Goal: Task Accomplishment & Management: Use online tool/utility

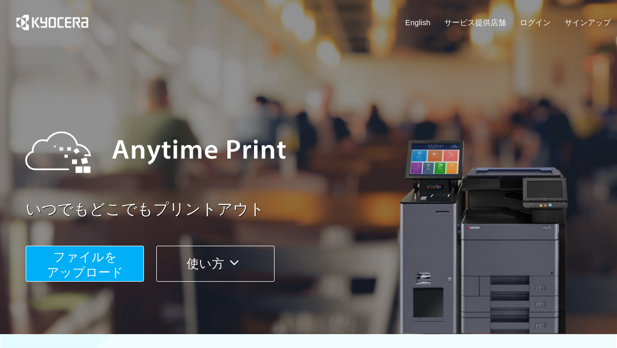
click at [67, 271] on span "ファイルを ​​アップロード" at bounding box center [85, 264] width 77 height 29
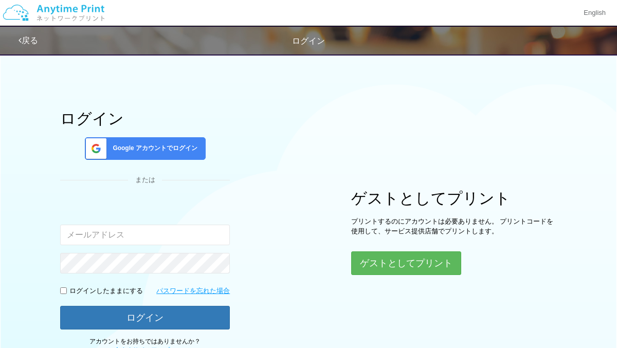
scroll to position [81, 0]
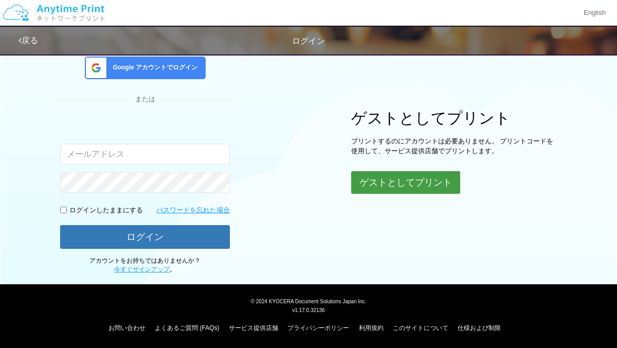
click at [407, 186] on button "ゲストとしてプリント" at bounding box center [405, 182] width 109 height 23
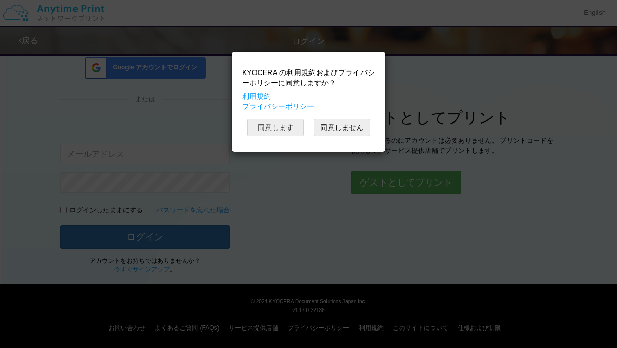
click at [269, 128] on button "同意します" at bounding box center [275, 127] width 57 height 17
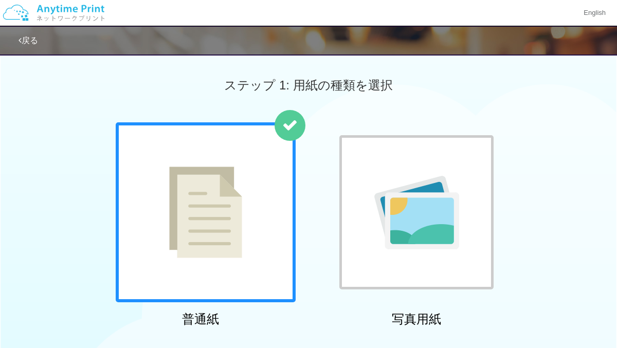
click at [230, 215] on img at bounding box center [205, 211] width 73 height 91
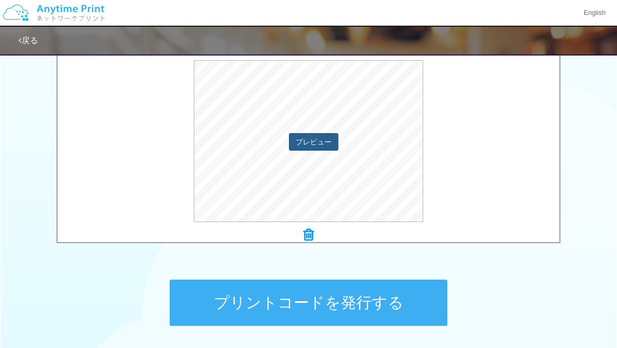
scroll to position [434, 0]
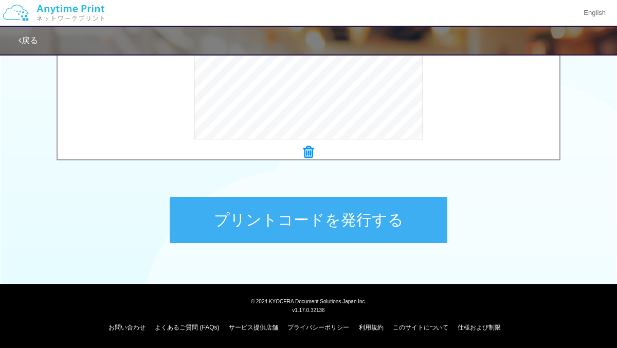
click at [285, 218] on button "プリントコードを発行する" at bounding box center [308, 220] width 277 height 46
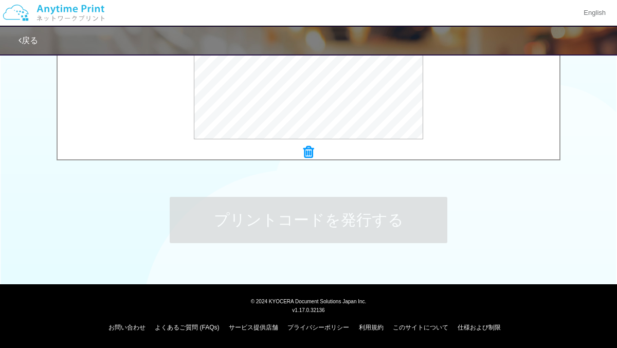
scroll to position [0, 0]
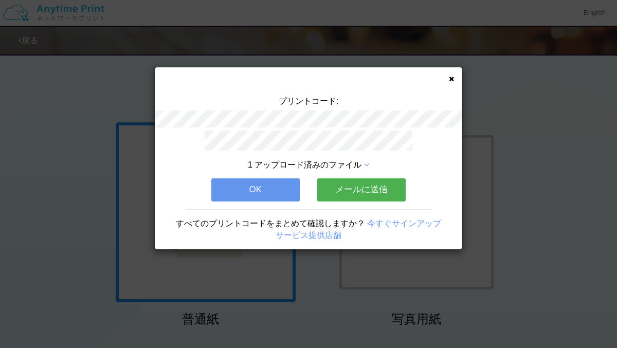
click at [259, 185] on button "OK" at bounding box center [255, 189] width 88 height 23
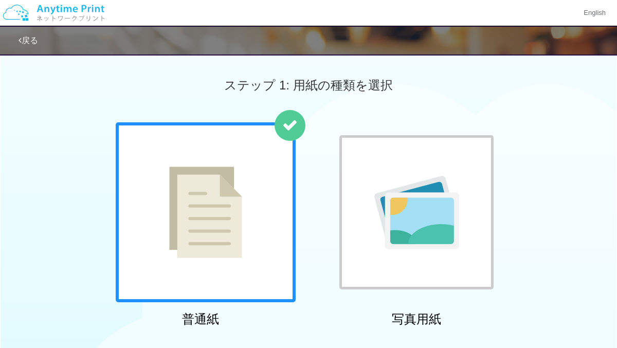
click at [259, 185] on div at bounding box center [206, 212] width 180 height 180
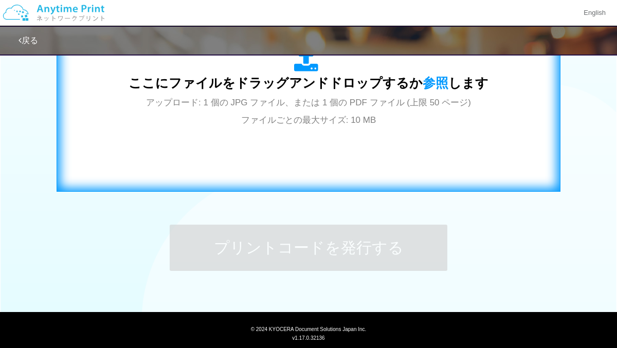
scroll to position [404, 0]
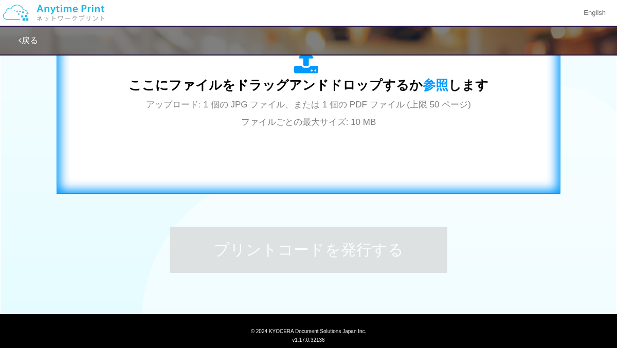
click at [288, 126] on div "ここにファイルをドラッグアンドドロップするか 参照 します アップロード: 1 個の JPG ファイル、または 1 個の PDF ファイル (上限 50 ペー…" at bounding box center [308, 90] width 360 height 80
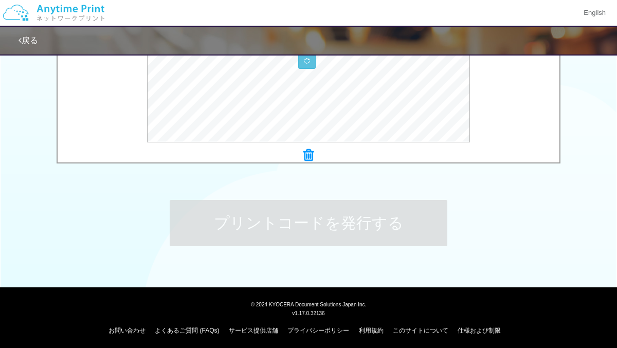
scroll to position [434, 0]
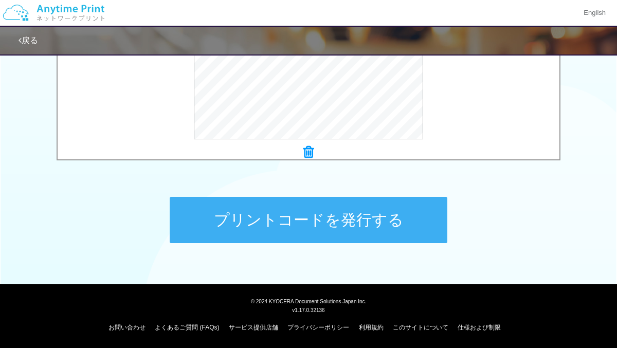
click at [365, 207] on button "プリントコードを発行する" at bounding box center [308, 220] width 277 height 46
